Goal: Check status: Check status

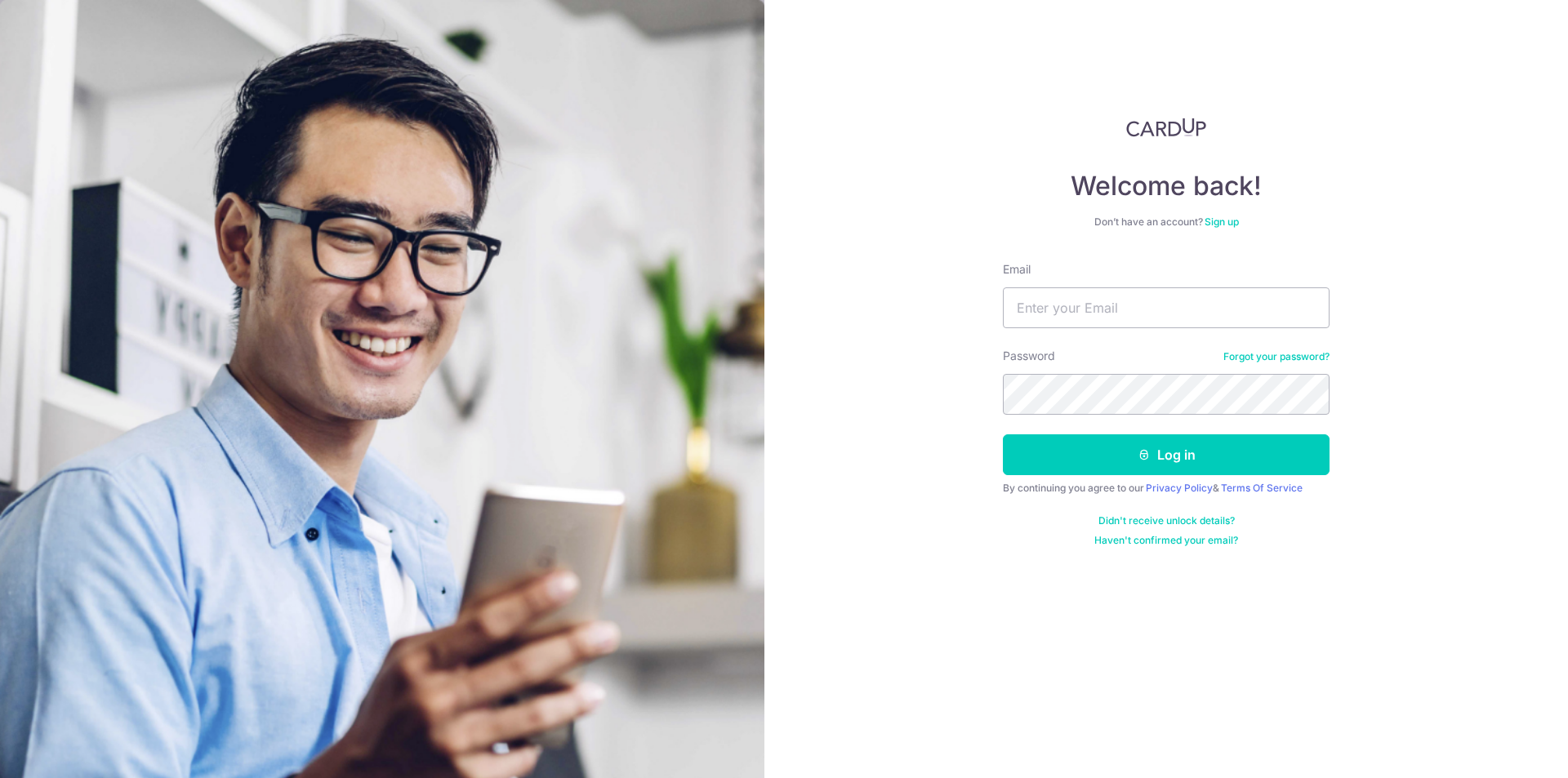
type input "[EMAIL_ADDRESS][DOMAIN_NAME]"
click at [1065, 451] on button "Log in" at bounding box center [1166, 455] width 327 height 41
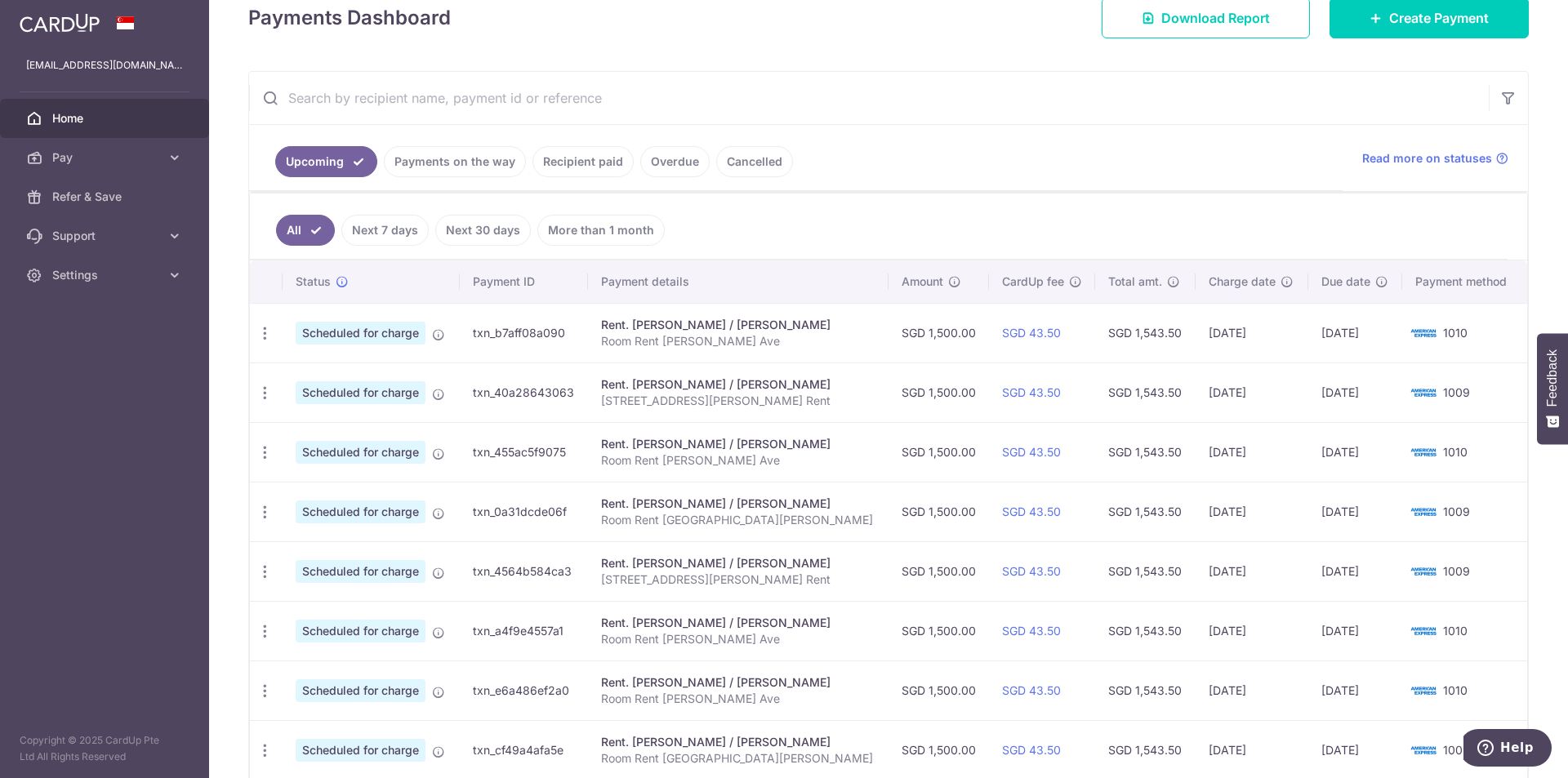
scroll to position [245, 0]
click at [453, 156] on link "Payments on the way" at bounding box center [455, 160] width 142 height 31
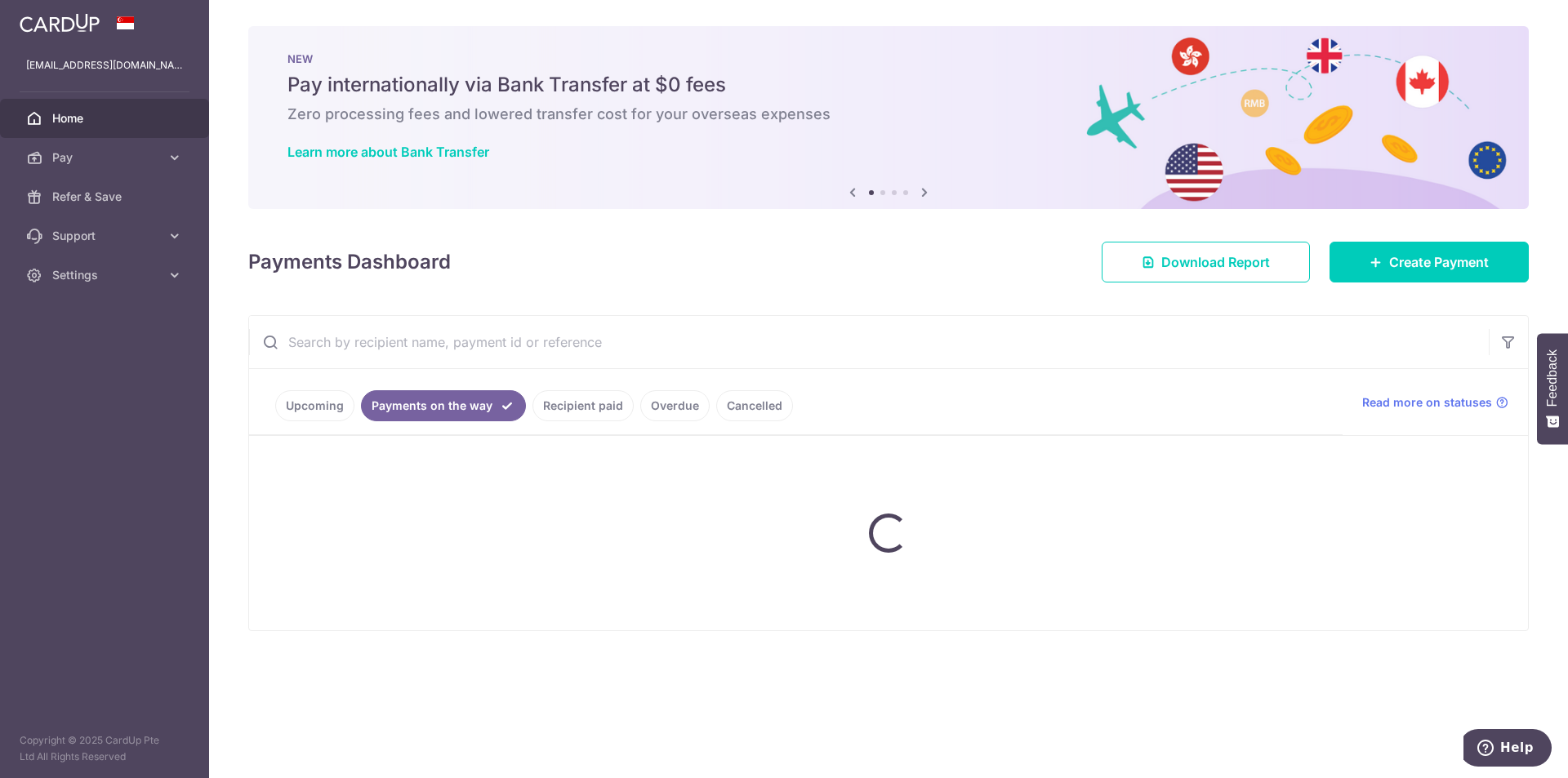
scroll to position [0, 0]
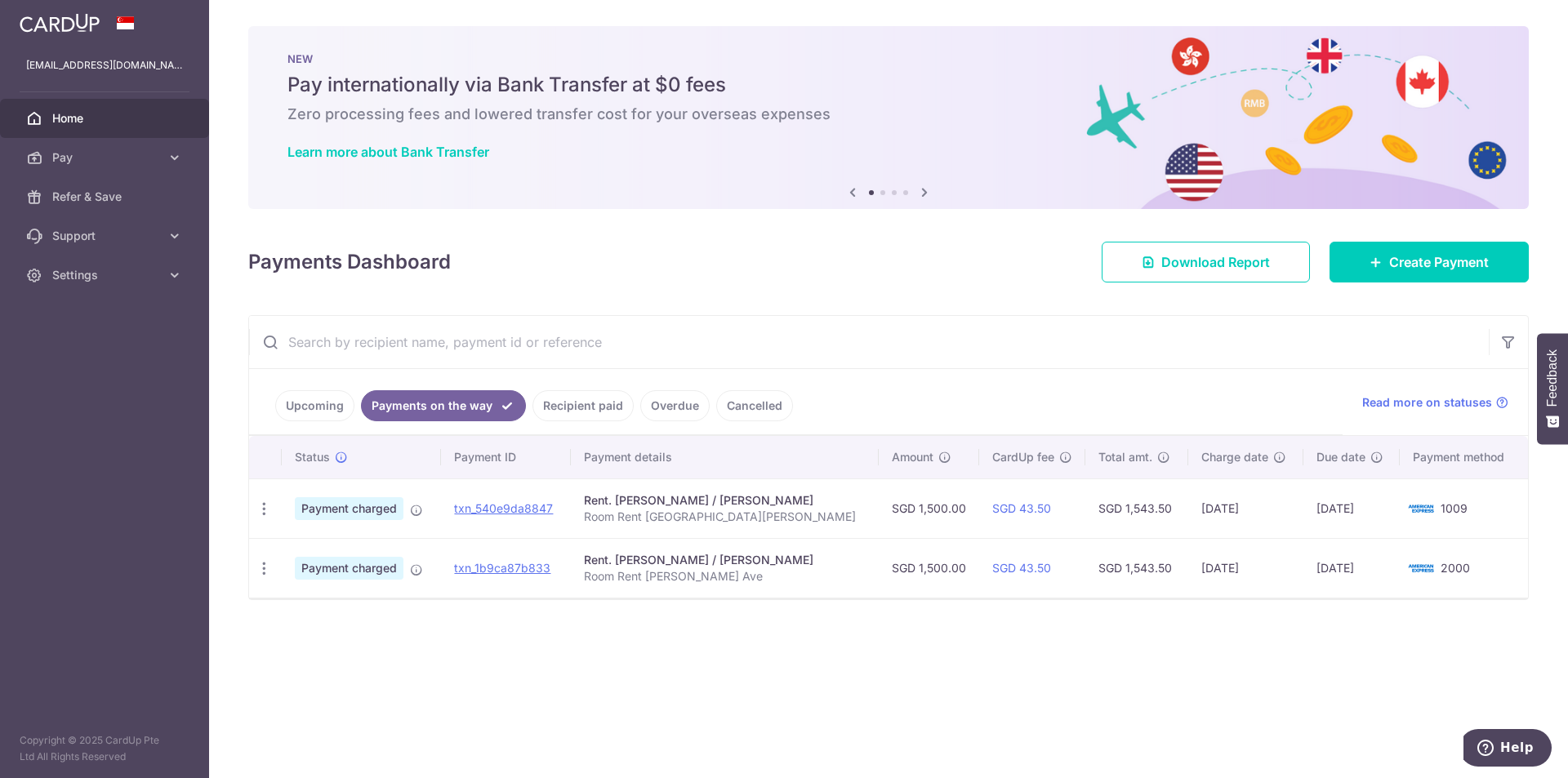
click at [317, 410] on link "Upcoming" at bounding box center [315, 405] width 79 height 31
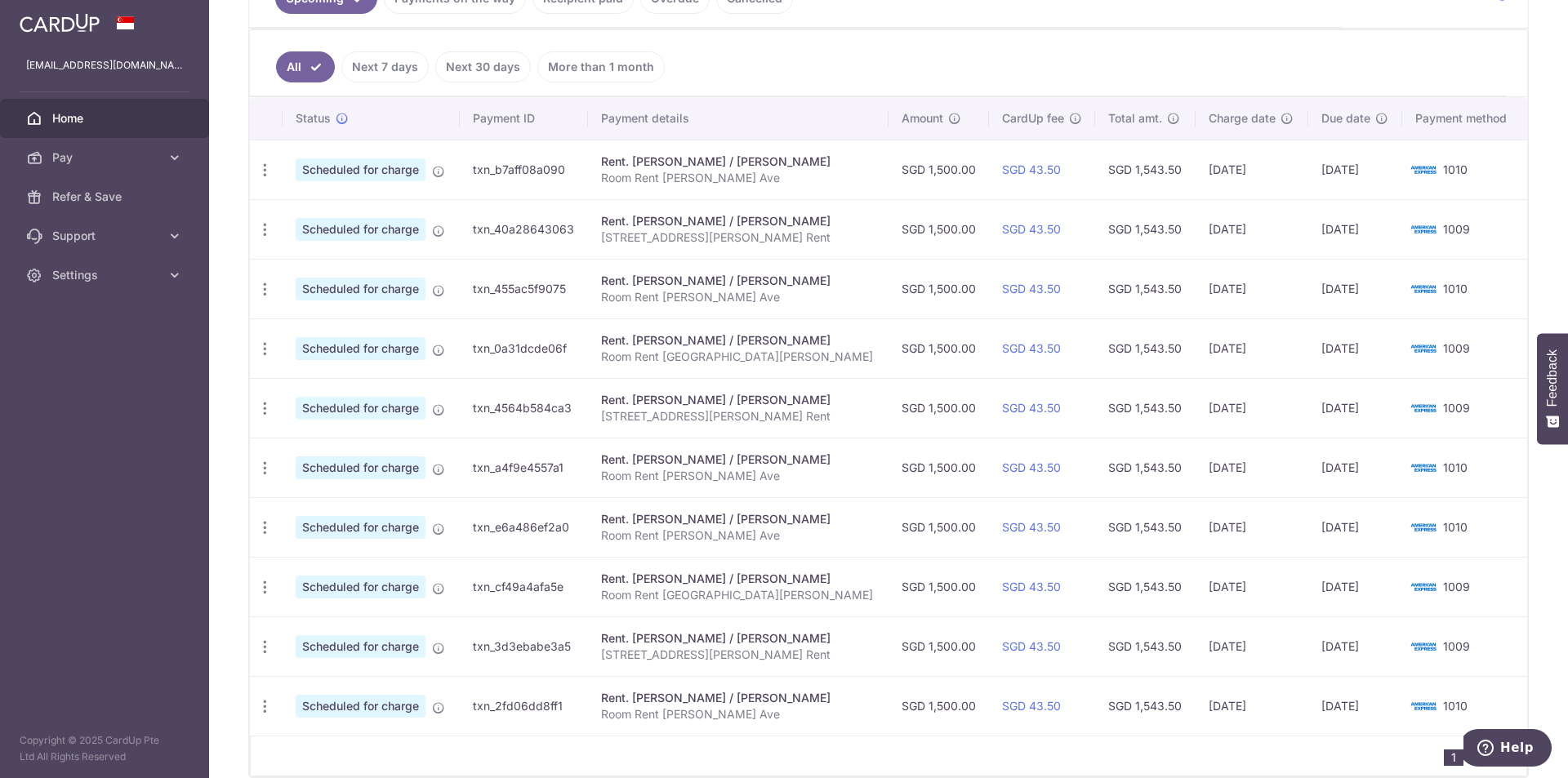
scroll to position [408, 0]
